Goal: Navigation & Orientation: Find specific page/section

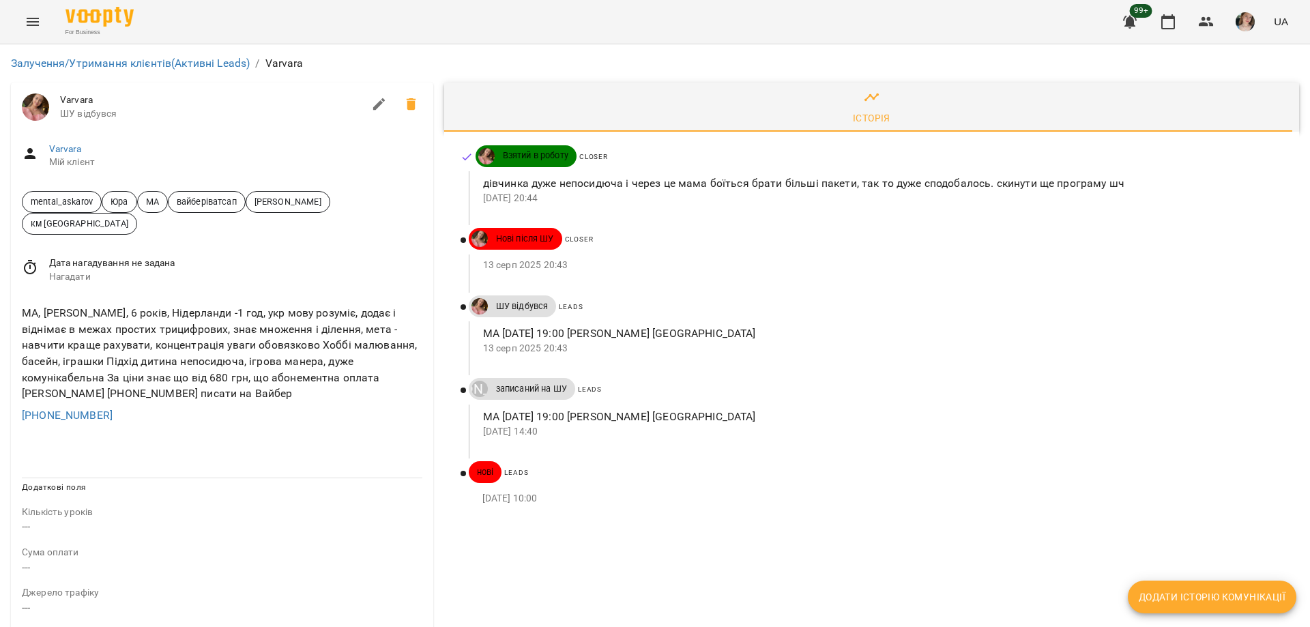
scroll to position [478, 0]
